Goal: Navigation & Orientation: Find specific page/section

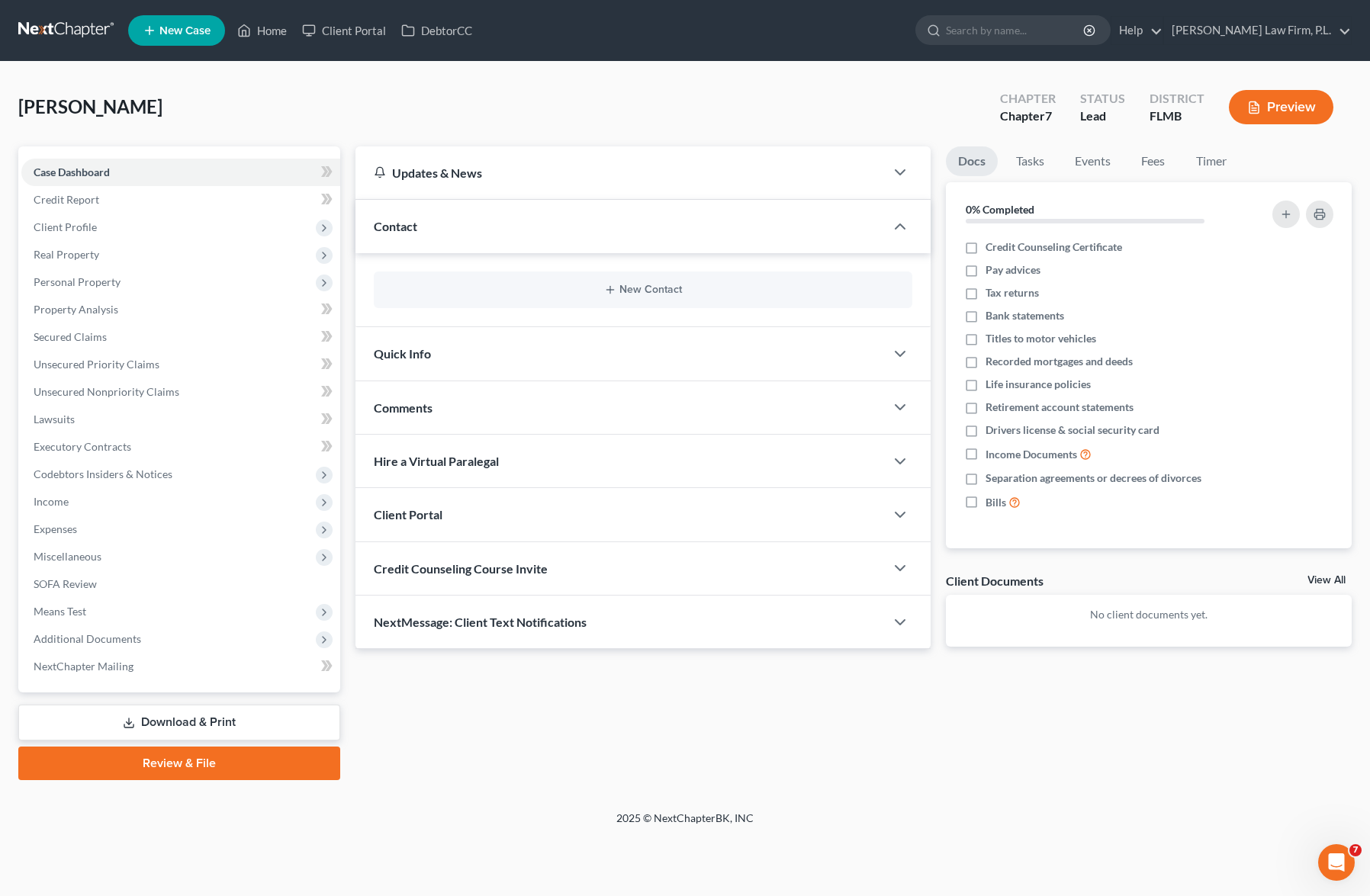
click at [1349, 582] on div "View All" at bounding box center [1330, 581] width 44 height 13
click at [1345, 580] on link "View All" at bounding box center [1327, 581] width 38 height 11
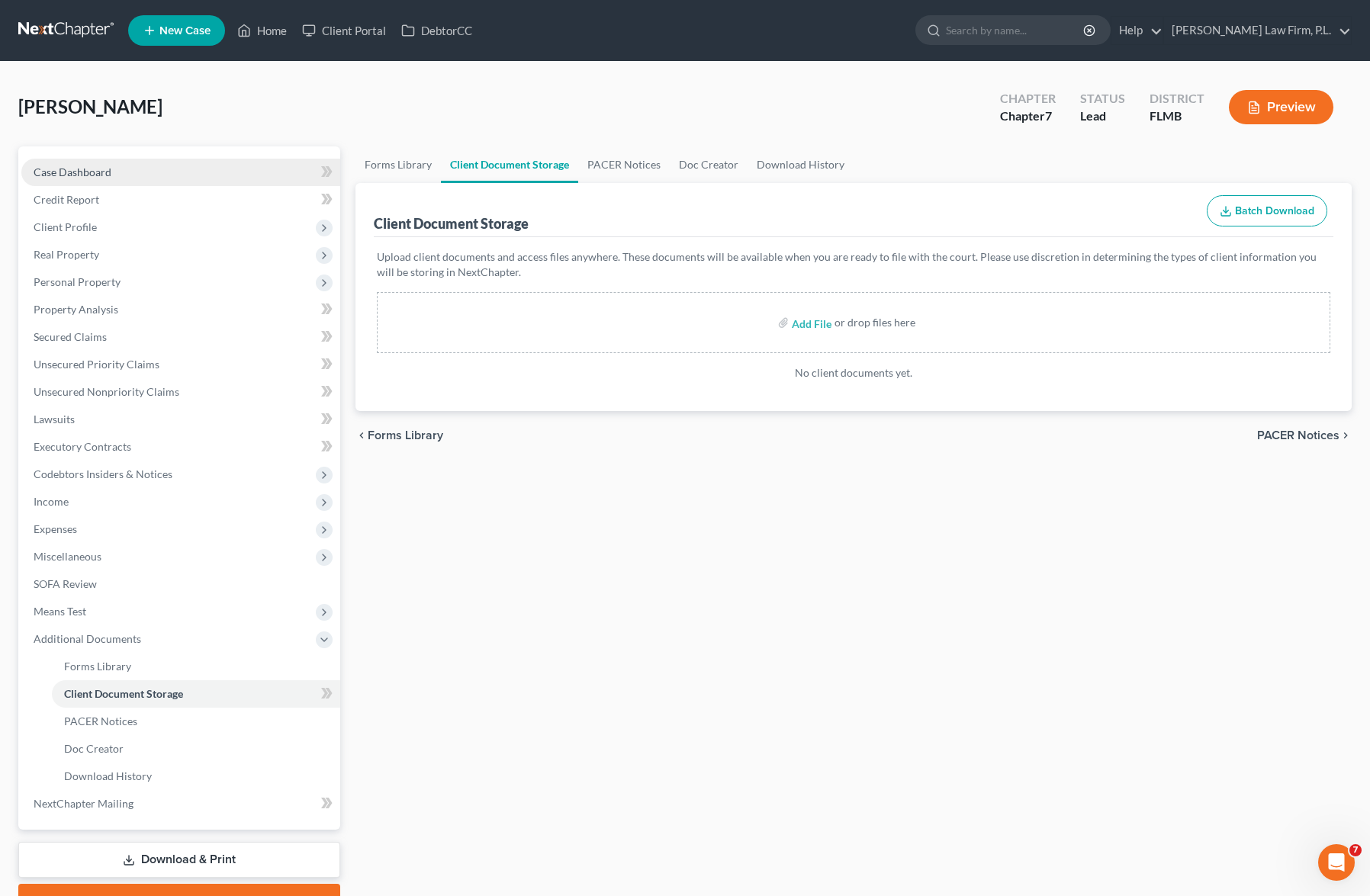
click at [175, 173] on link "Case Dashboard" at bounding box center [181, 173] width 319 height 28
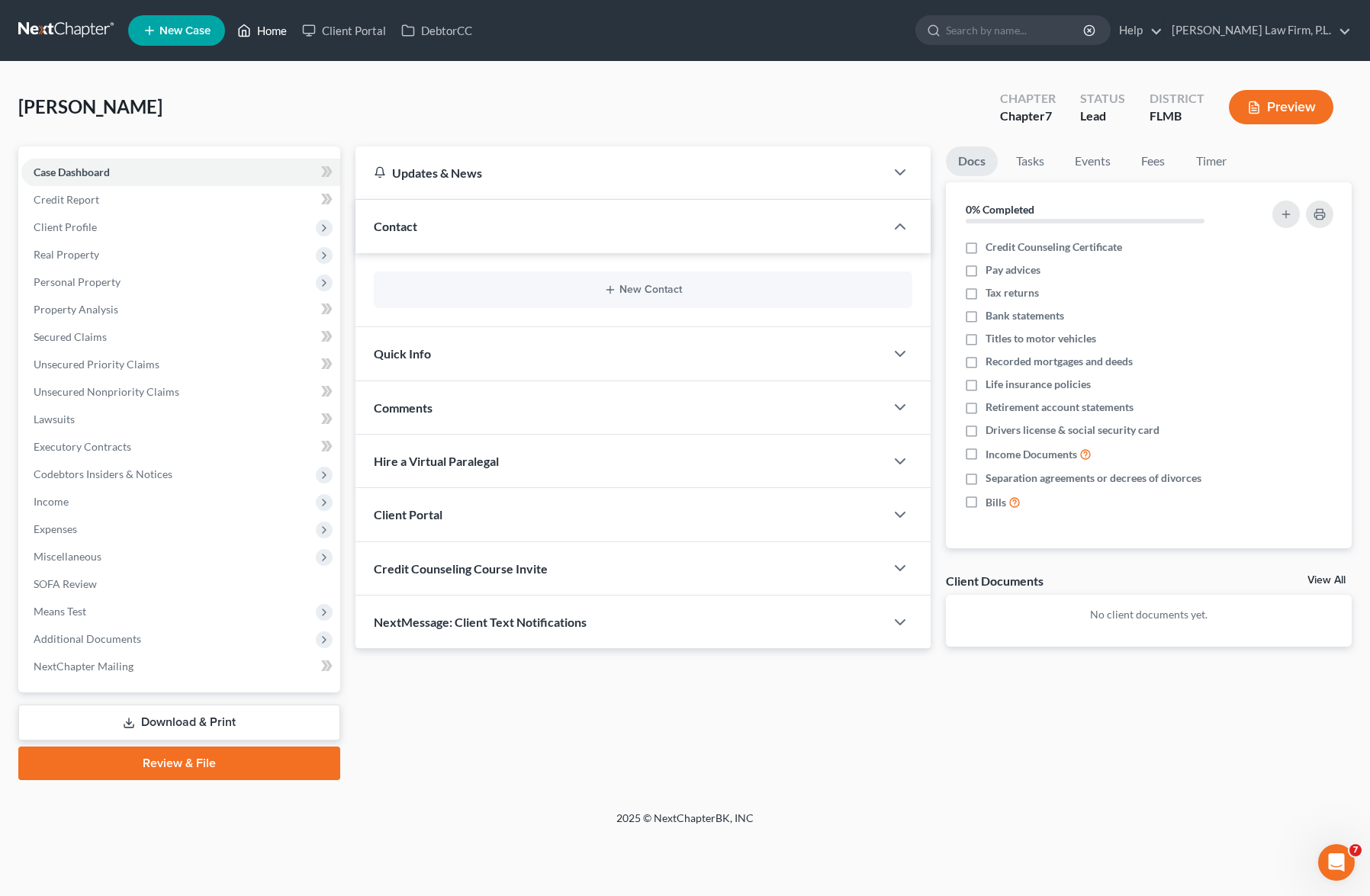
click at [259, 31] on link "Home" at bounding box center [262, 31] width 65 height 28
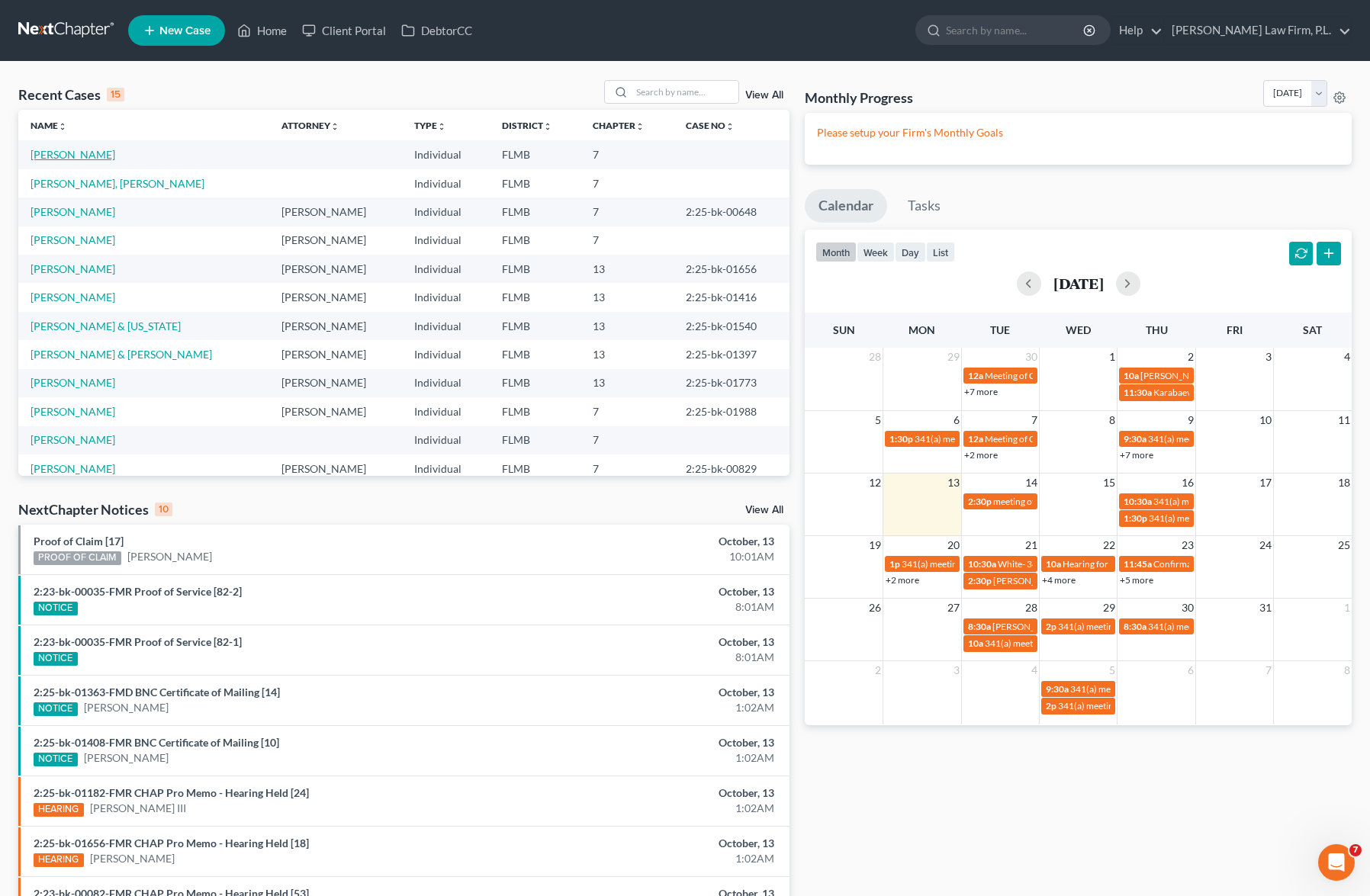
click at [111, 152] on link "[PERSON_NAME]" at bounding box center [73, 155] width 85 height 13
